Goal: Task Accomplishment & Management: Manage account settings

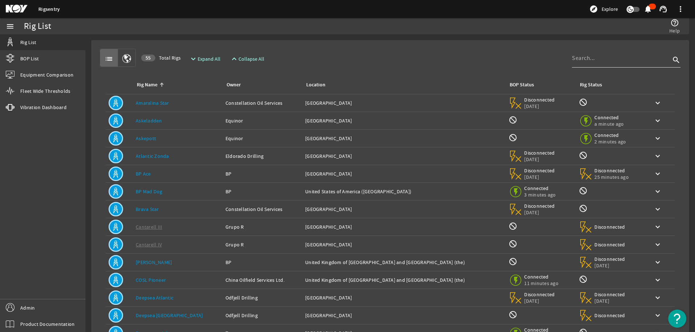
click at [594, 56] on input at bounding box center [621, 58] width 98 height 9
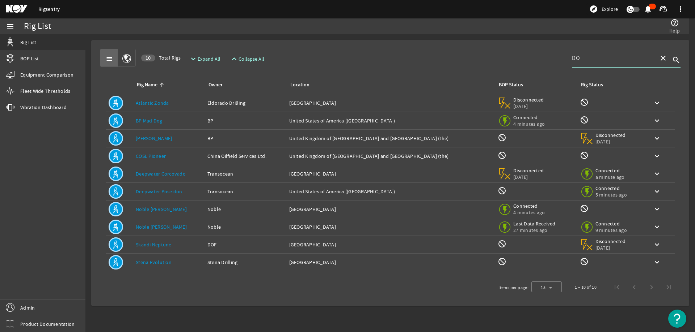
type input "D"
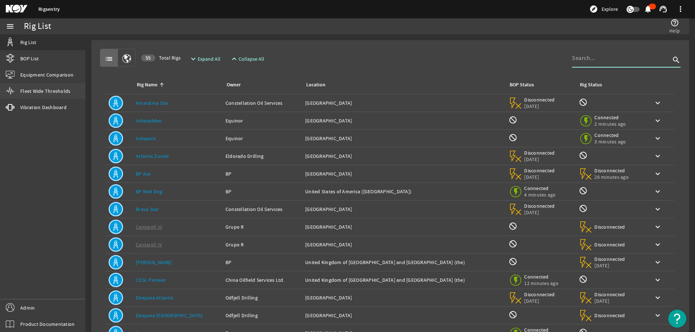
click at [38, 92] on span "Fleet Wide Thresholds" at bounding box center [45, 91] width 50 height 7
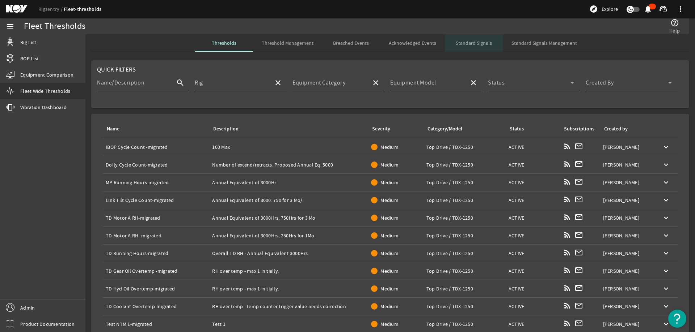
click at [468, 42] on span "Standard Signals" at bounding box center [473, 43] width 36 height 5
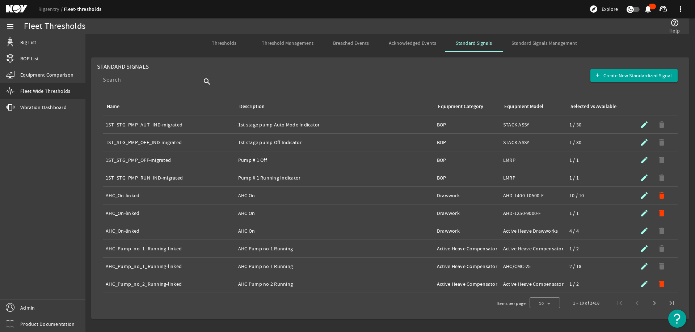
click at [136, 86] on div at bounding box center [152, 80] width 98 height 19
click at [153, 83] on input at bounding box center [152, 80] width 98 height 9
paste input "BP_CAN1_HUM"
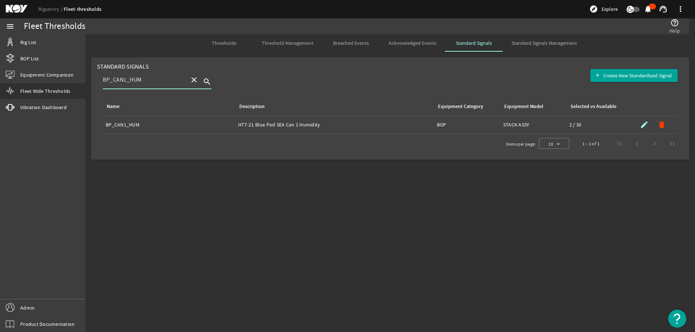
type input "BP_CAN1_HUM"
click at [641, 126] on mat-icon "submit" at bounding box center [644, 124] width 9 height 9
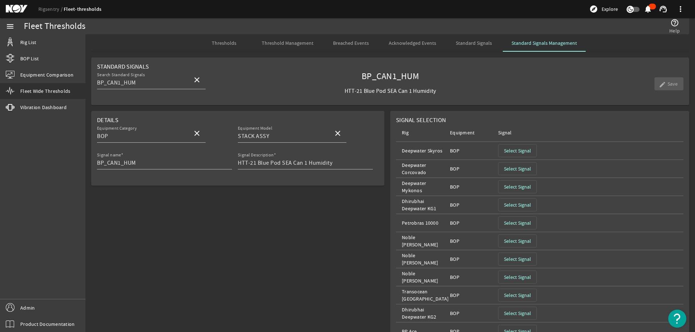
click at [470, 45] on span "Standard Signals" at bounding box center [473, 43] width 36 height 5
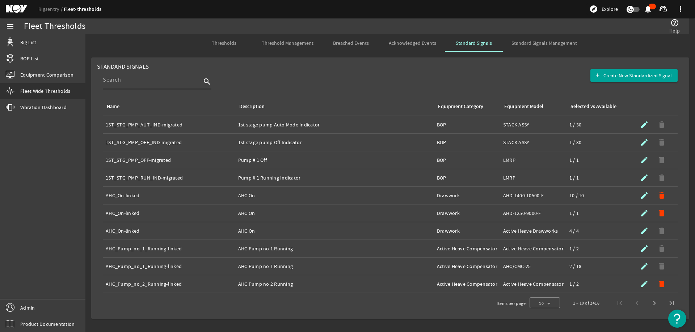
click at [129, 90] on div at bounding box center [157, 93] width 109 height 8
click at [125, 83] on input at bounding box center [152, 80] width 98 height 9
paste input "BP_COND_PRES"
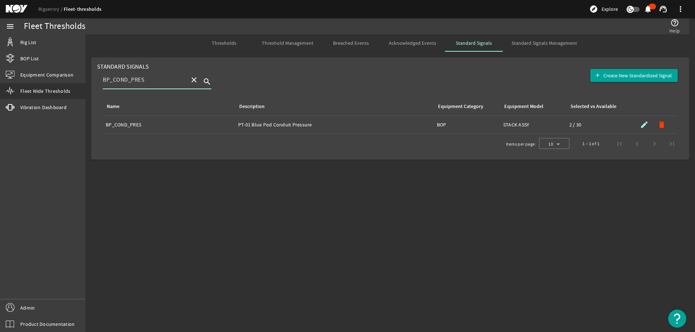
type input "BP_COND_PRES"
click at [646, 124] on mat-icon "submit" at bounding box center [644, 124] width 9 height 9
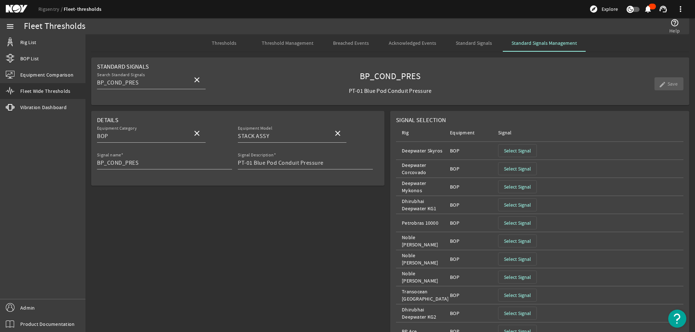
click at [464, 41] on span "Standard Signals" at bounding box center [473, 43] width 36 height 5
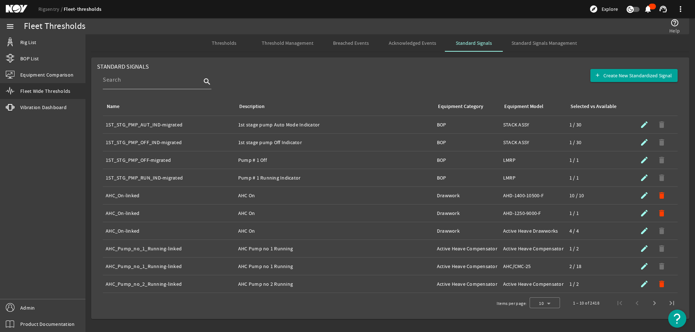
click at [534, 33] on div "help_outline Help" at bounding box center [528, 26] width 311 height 16
click at [532, 38] on span "Standard Signals Management" at bounding box center [543, 42] width 65 height 17
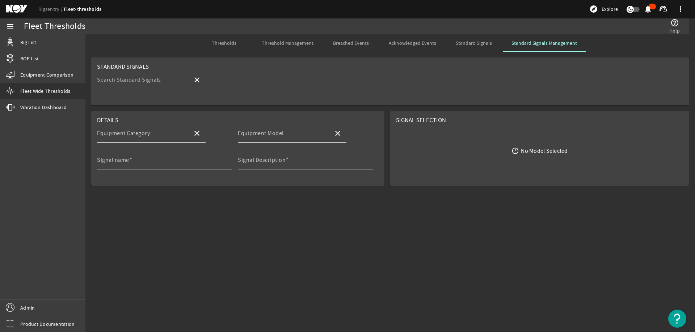
click at [119, 79] on mat-label "Search Standard Signals" at bounding box center [129, 79] width 64 height 7
click at [119, 79] on input "Search Standard Signals" at bounding box center [142, 82] width 90 height 9
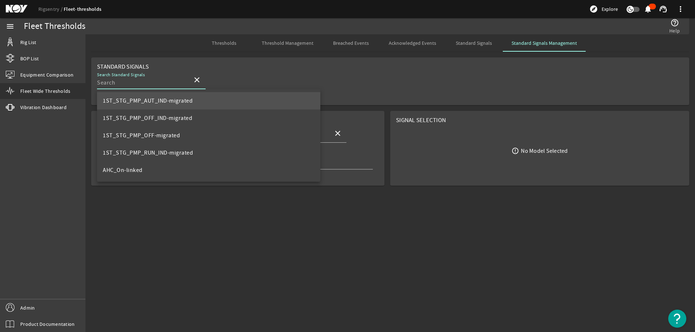
paste input "BP_COND_PRES"
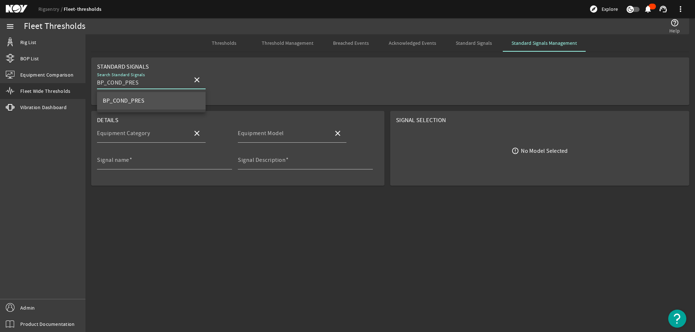
type input "BP_COND_PRES"
click at [127, 103] on span "BP_COND_PRES" at bounding box center [124, 100] width 42 height 7
type input "BOP"
type input "STACK ASSY"
type input "BP_COND_PRES"
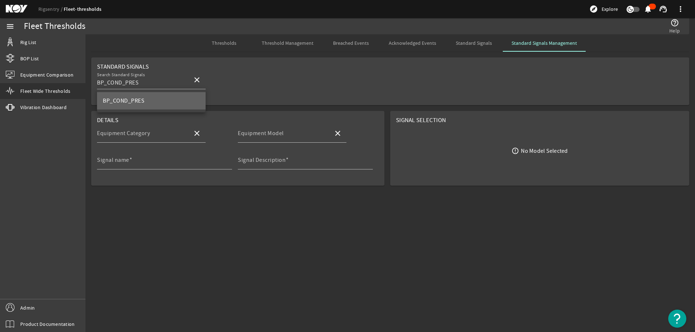
type input "PT-01 Blue Pod Conduit Pressure"
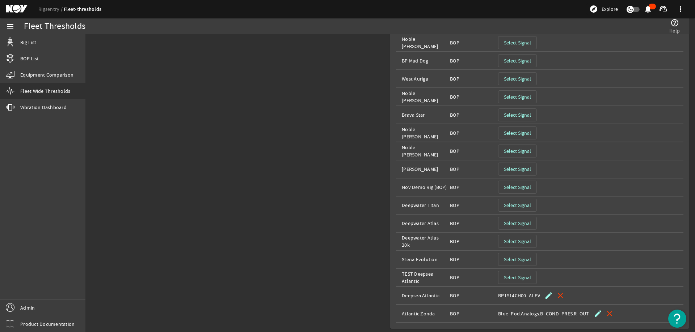
scroll to position [364, 0]
